Goal: Information Seeking & Learning: Learn about a topic

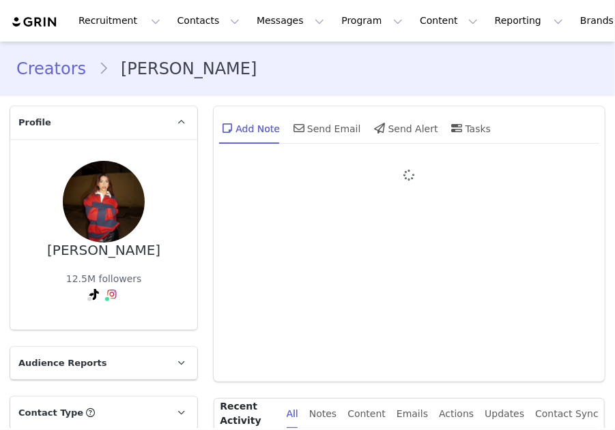
type input "+57 ([GEOGRAPHIC_DATA])"
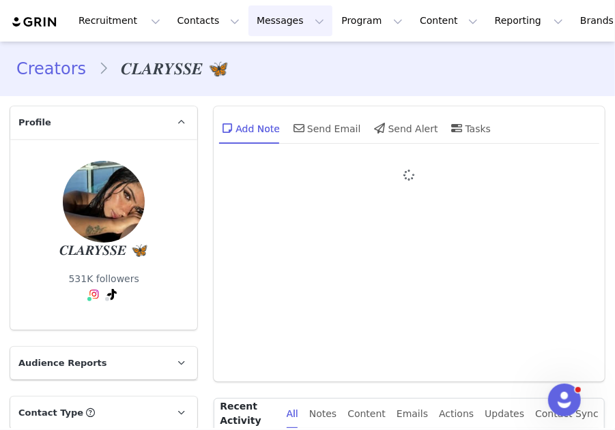
type input "+33 (France)"
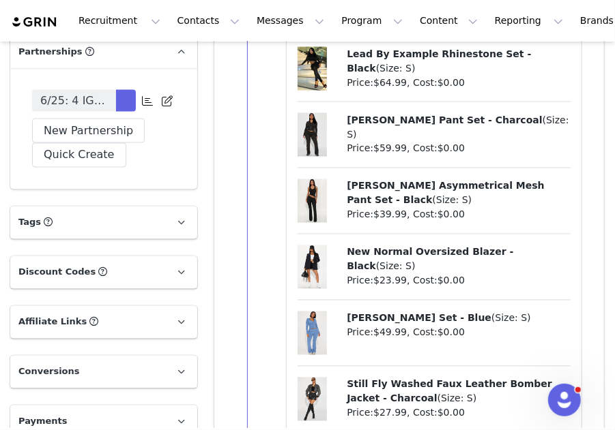
scroll to position [4366, 0]
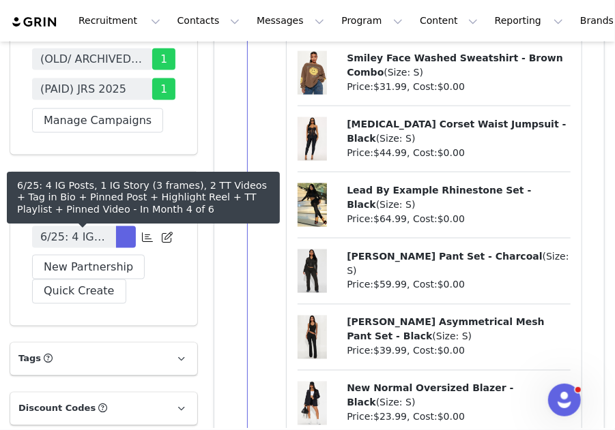
click at [102, 246] on span "6/25: 4 IG Posts, 1 IG Story (3 frames), 2 TT Videos + Tag in Bio + Pinned Post…" at bounding box center [74, 237] width 68 height 16
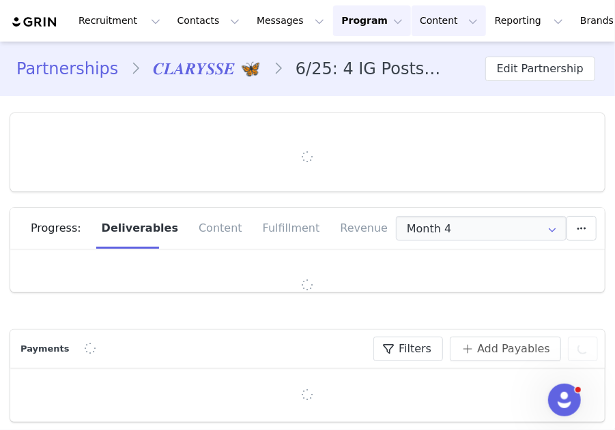
type input "+33 ([GEOGRAPHIC_DATA])"
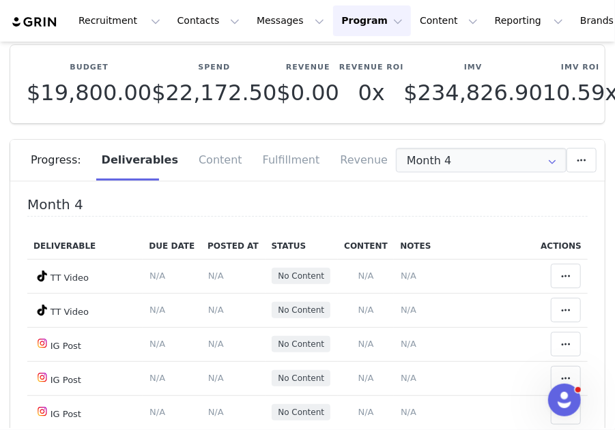
scroll to position [68, 0]
click at [428, 167] on input "Month 4" at bounding box center [481, 160] width 171 height 25
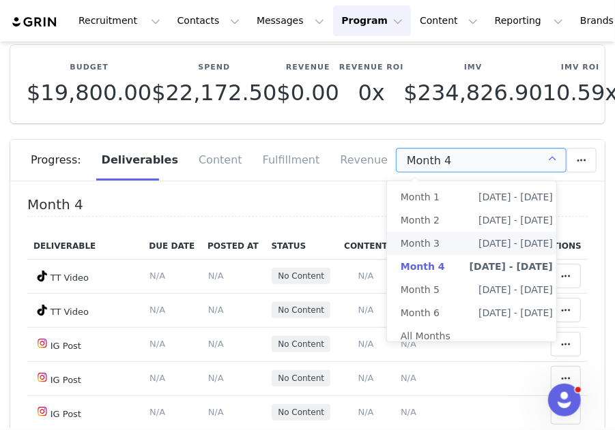
click at [436, 246] on span "Month 3" at bounding box center [419, 243] width 39 height 23
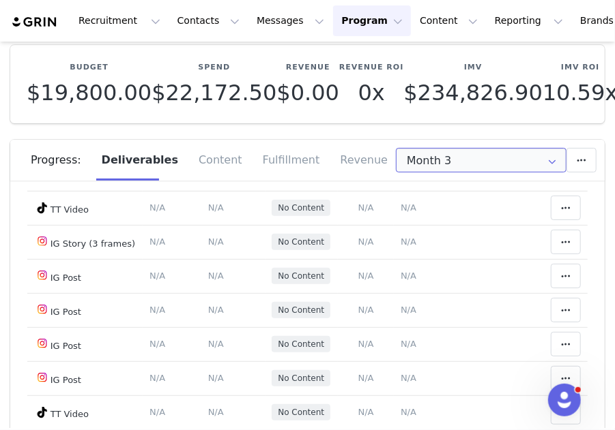
click at [450, 168] on input "Month 3" at bounding box center [481, 160] width 171 height 25
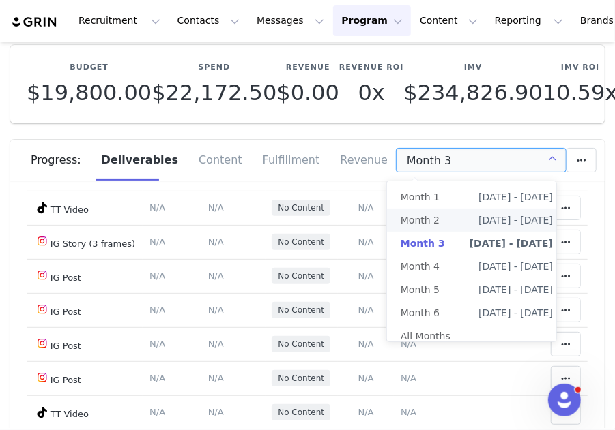
click at [444, 224] on li "Month 2 Jul 9th - Aug 9th" at bounding box center [476, 220] width 179 height 23
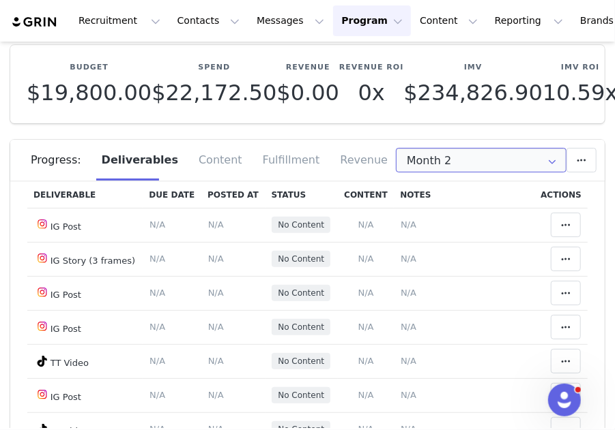
scroll to position [136, 0]
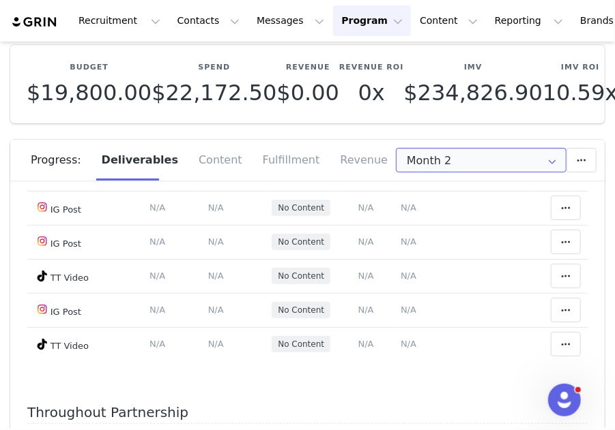
click at [447, 160] on input "Month 2" at bounding box center [481, 160] width 171 height 25
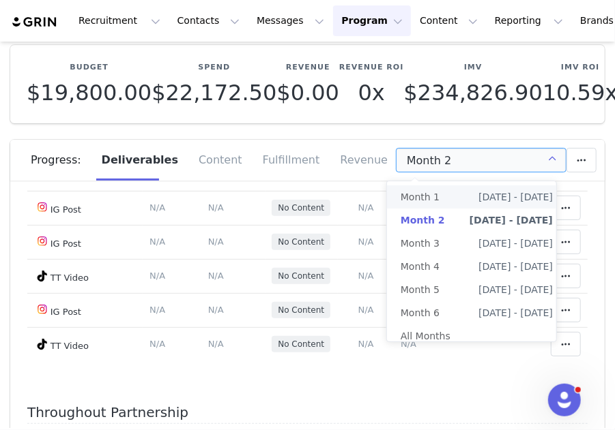
click at [439, 196] on li "Month 1 Jun 9th - Jul 9th" at bounding box center [476, 197] width 179 height 23
type input "Month 1"
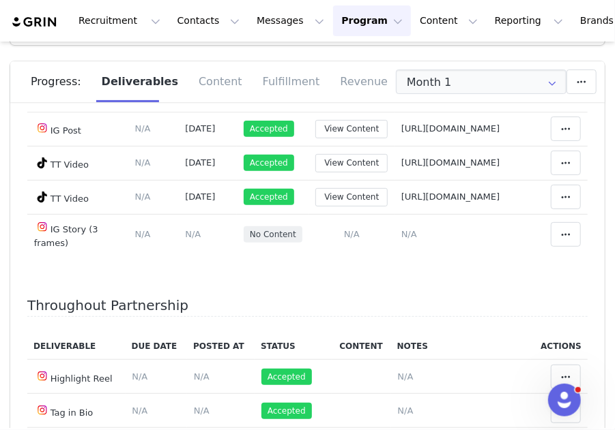
scroll to position [189, 0]
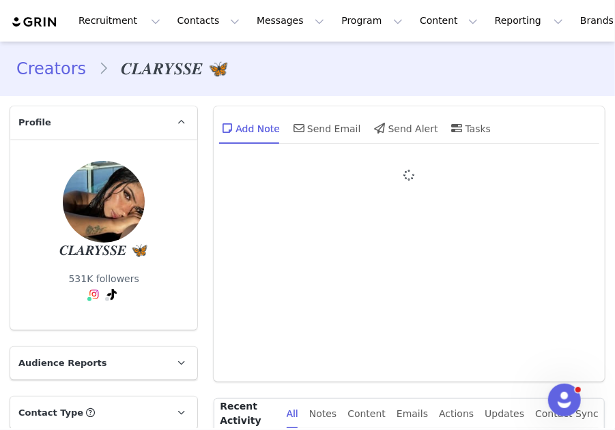
type input "+33 ([GEOGRAPHIC_DATA])"
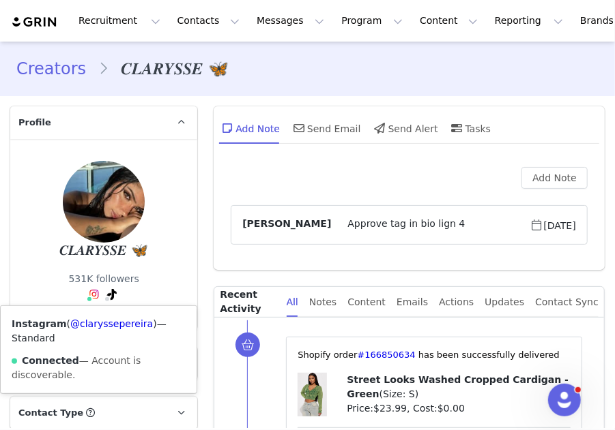
click at [91, 294] on img at bounding box center [94, 294] width 11 height 11
click at [101, 323] on link "@claryssepereira" at bounding box center [111, 324] width 83 height 11
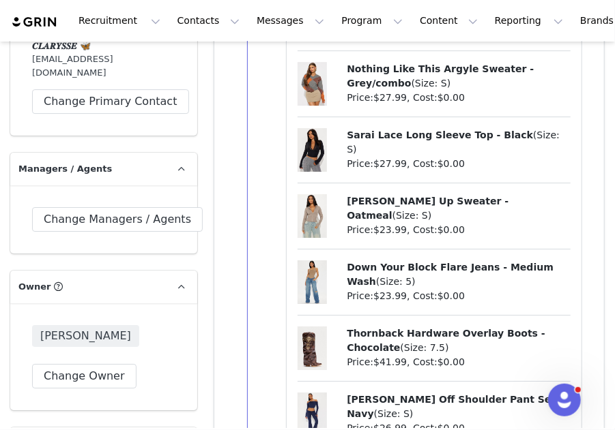
scroll to position [3547, 0]
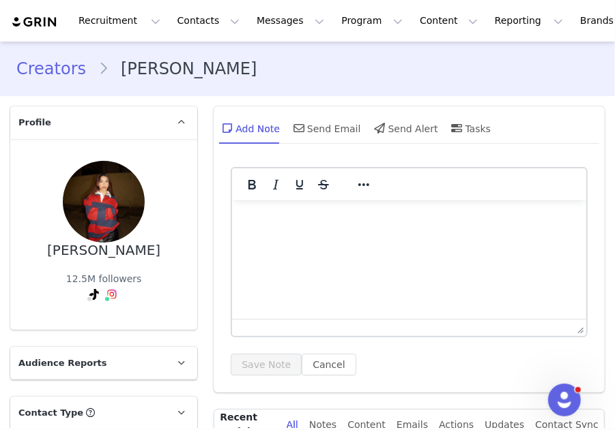
scroll to position [205, 0]
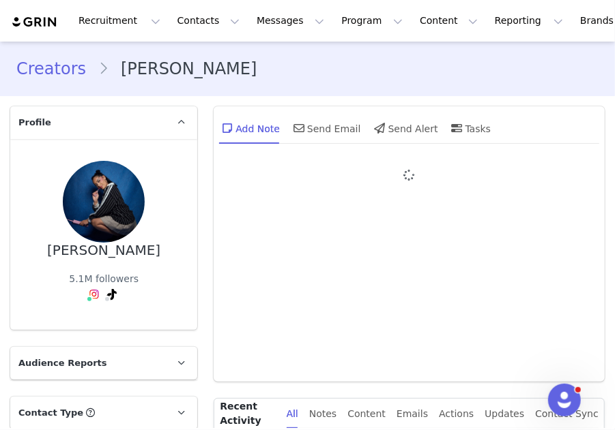
type input "+33 ([GEOGRAPHIC_DATA])"
